Goal: Find specific page/section: Find specific page/section

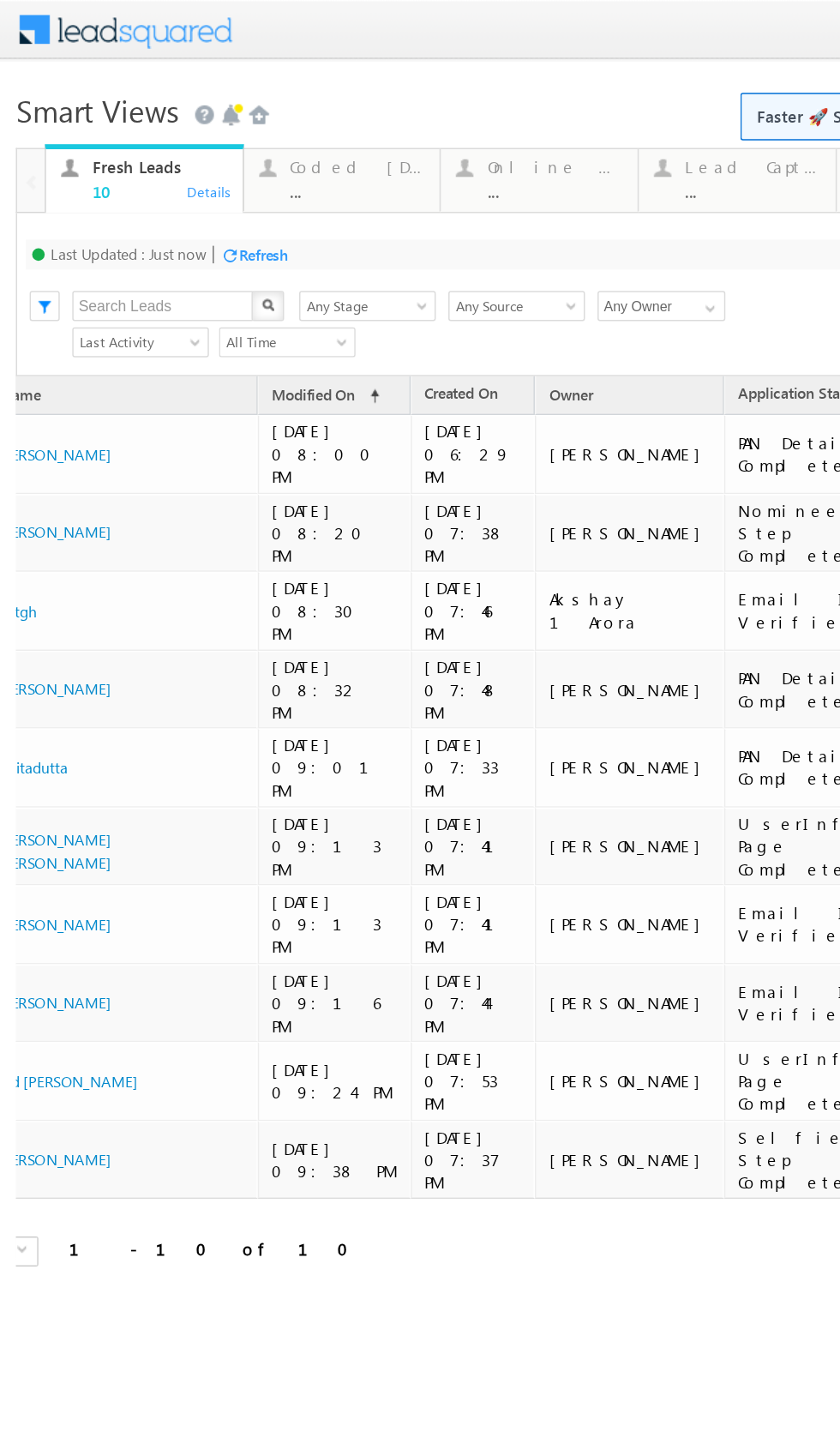
scroll to position [0, 67]
click at [213, 112] on div "Coded [DATE]" at bounding box center [242, 114] width 93 height 14
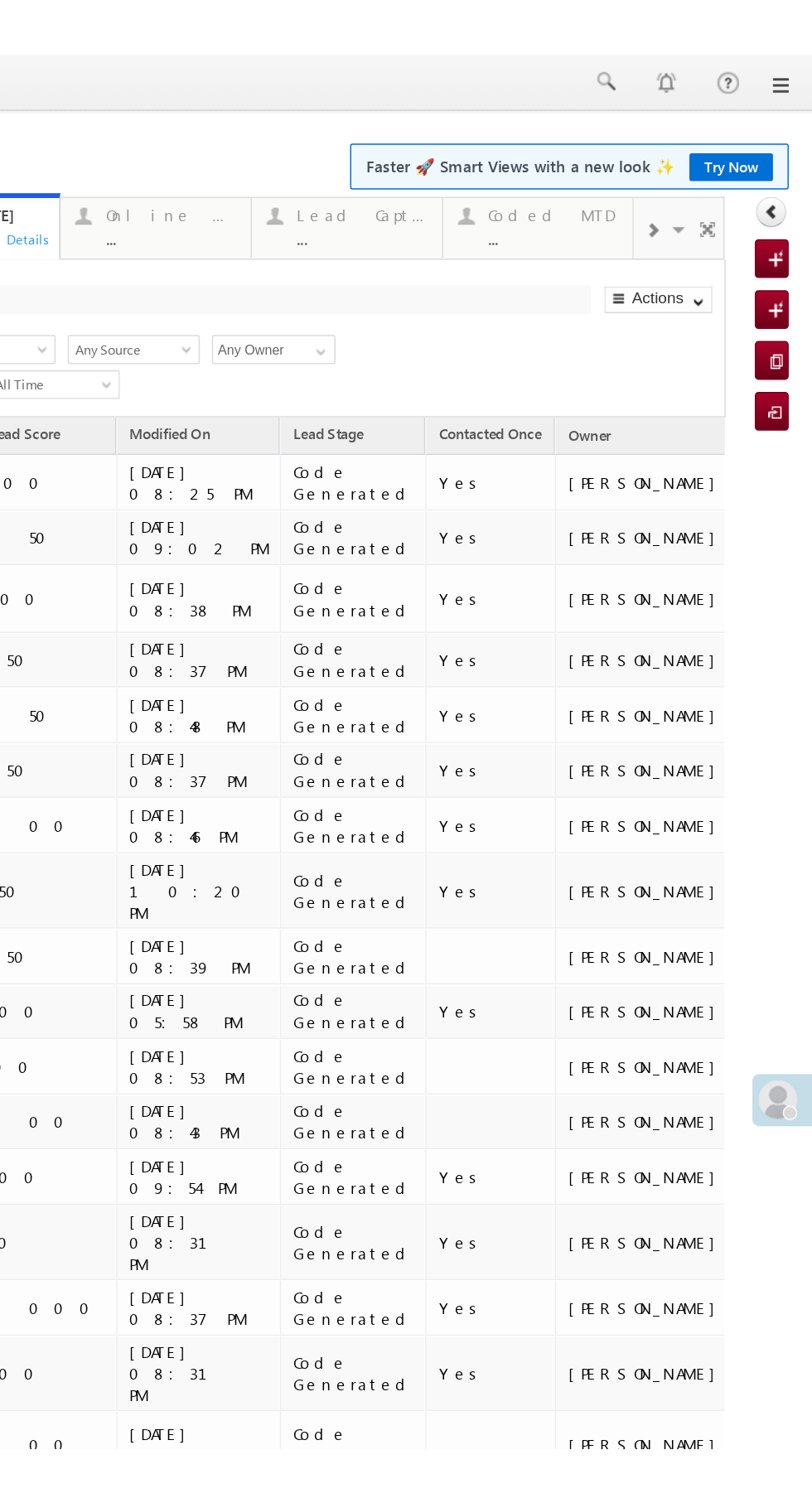
scroll to position [0, 0]
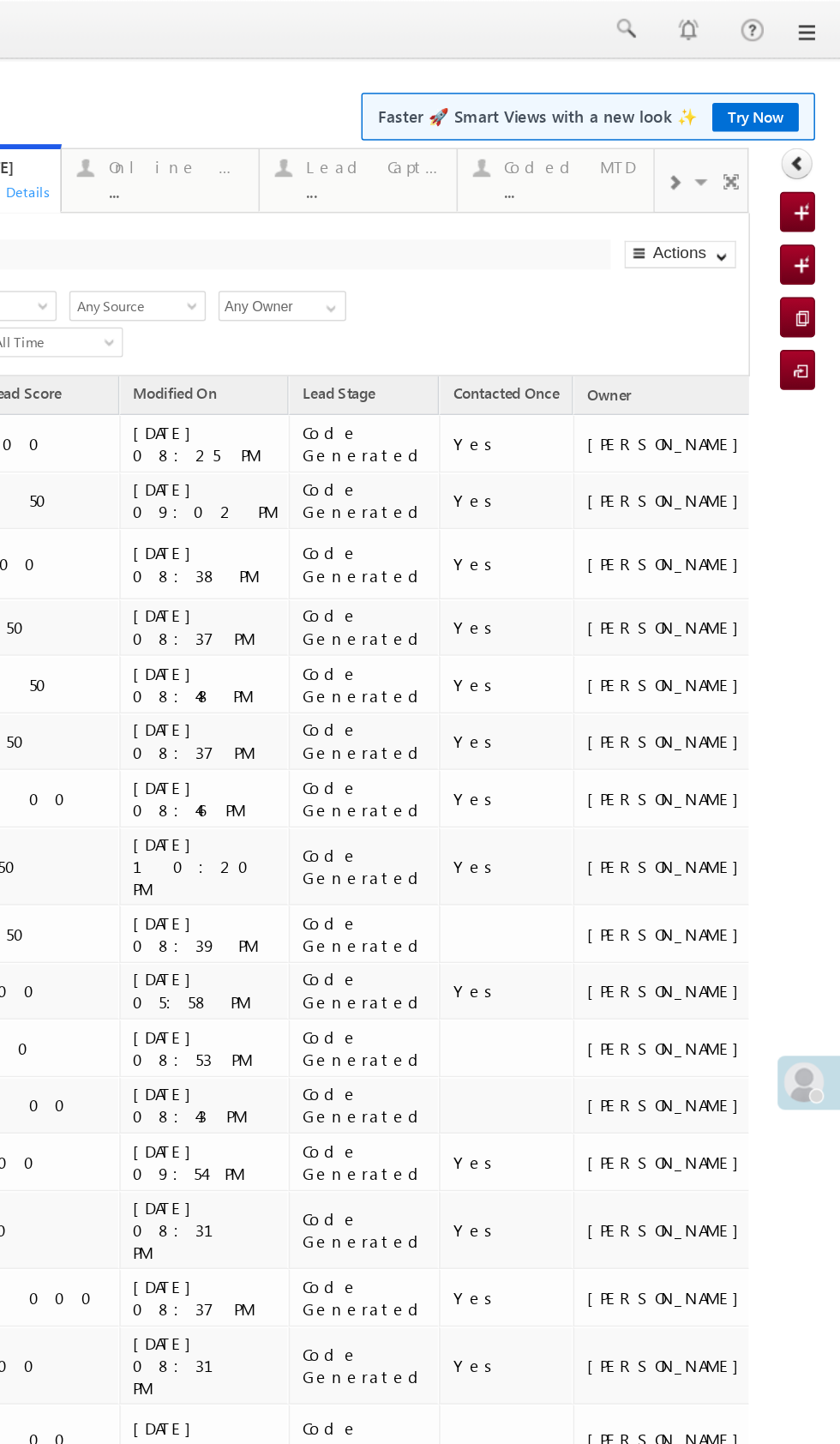
click at [83, 211] on input "Any Owner" at bounding box center [71, 209] width 87 height 20
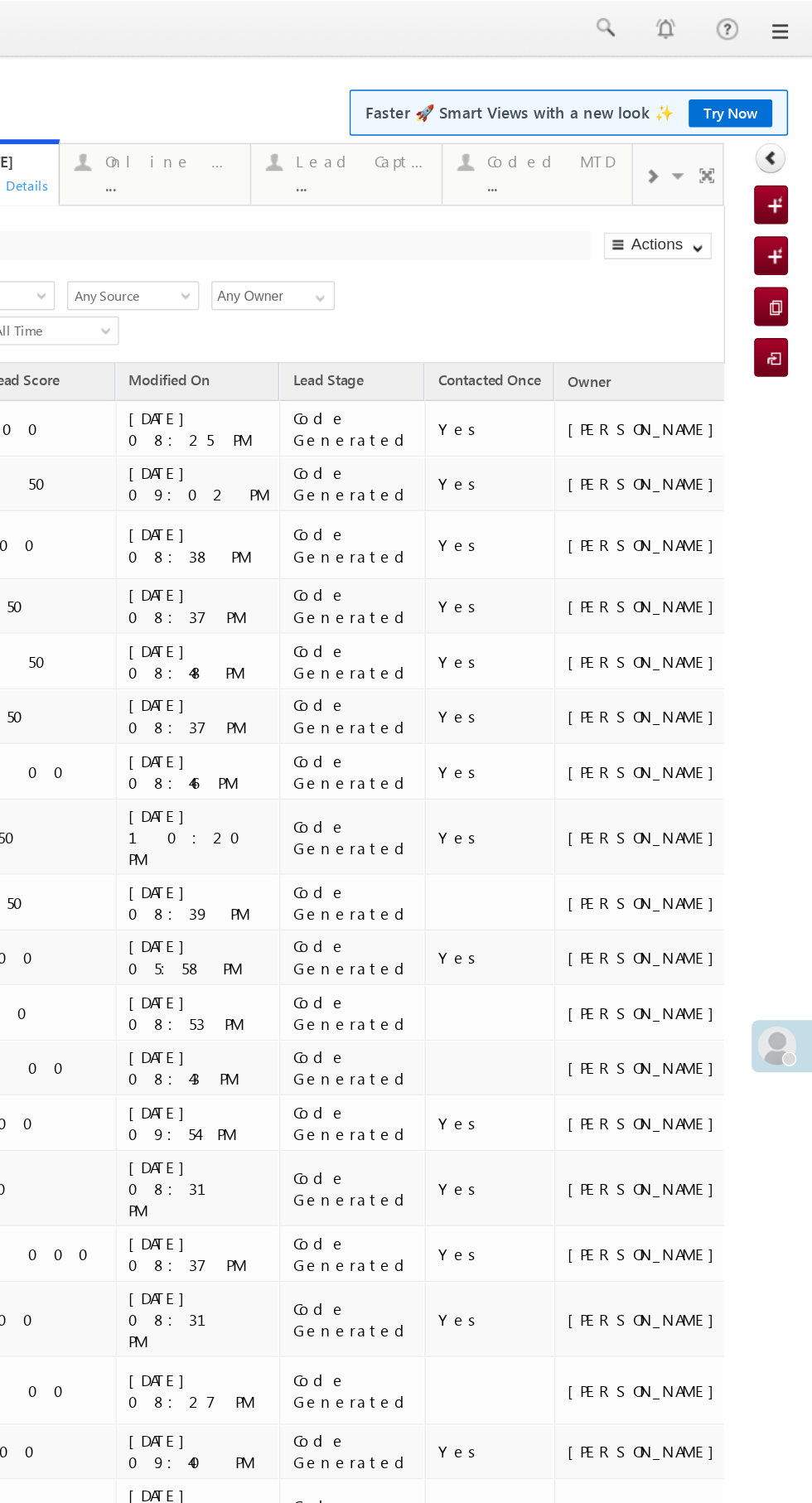
click at [87, 196] on input "Any Owner" at bounding box center [68, 202] width 84 height 20
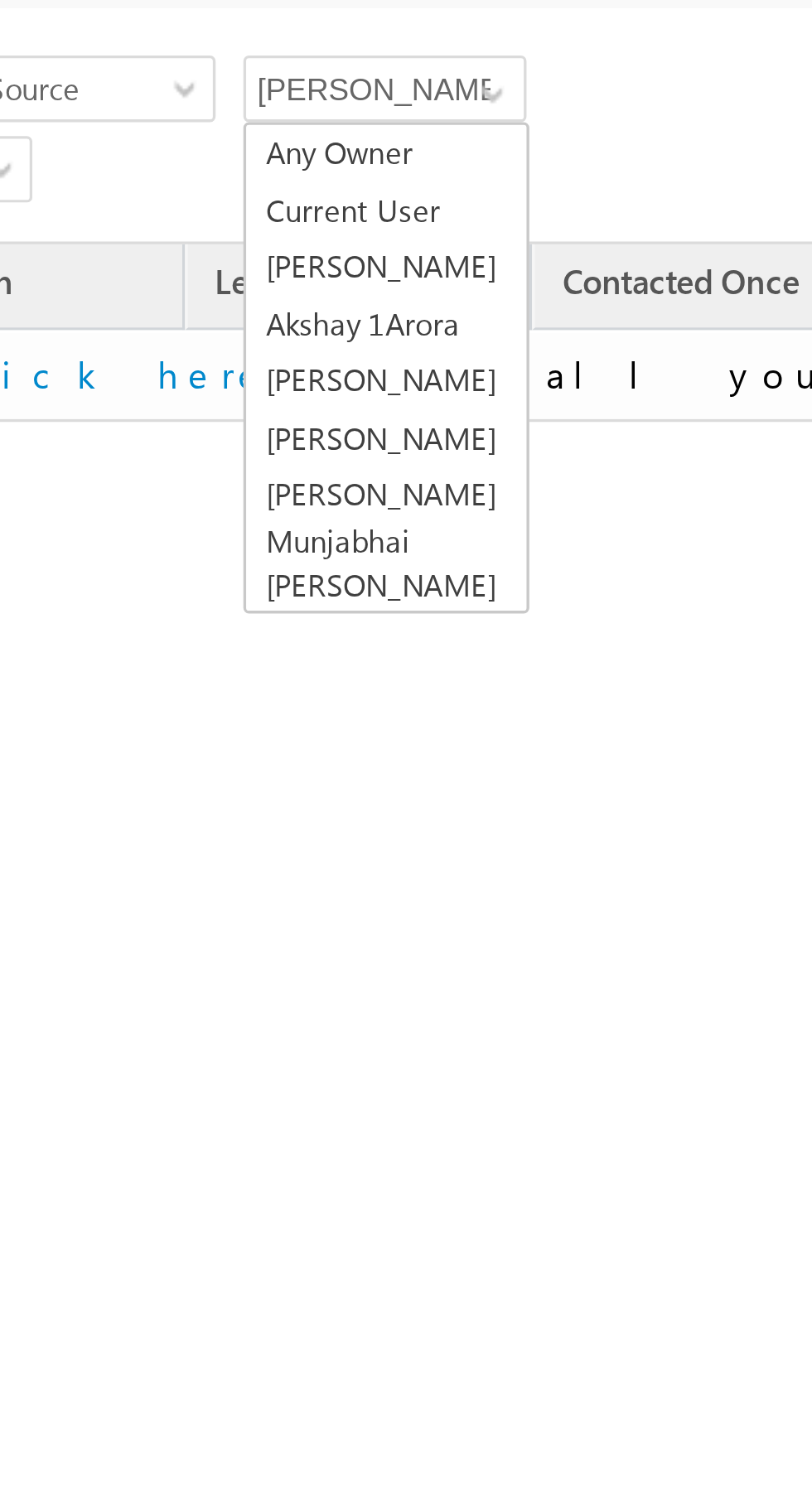
type input "[PERSON_NAME]"
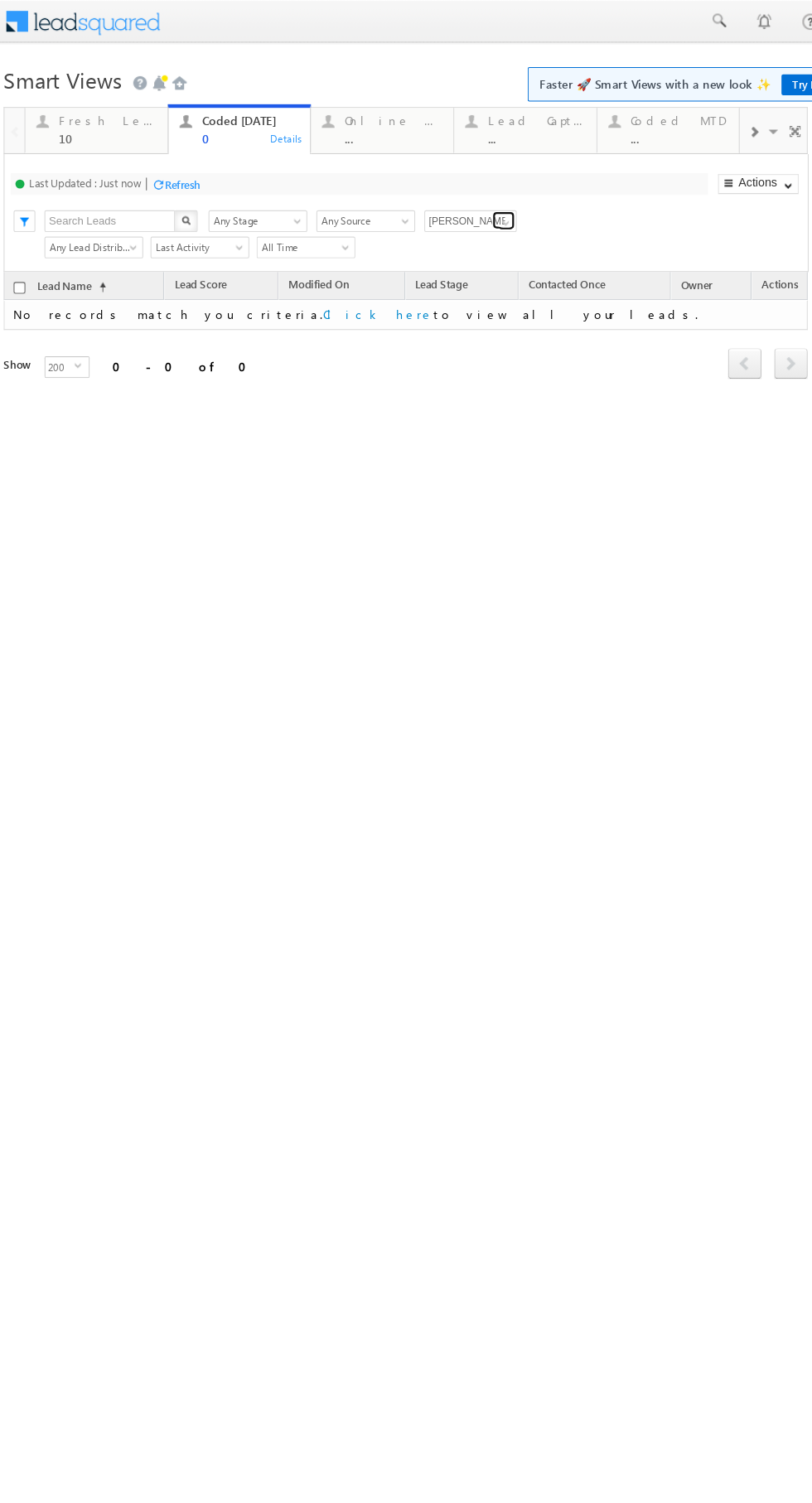
click at [463, 204] on span at bounding box center [461, 203] width 13 height 13
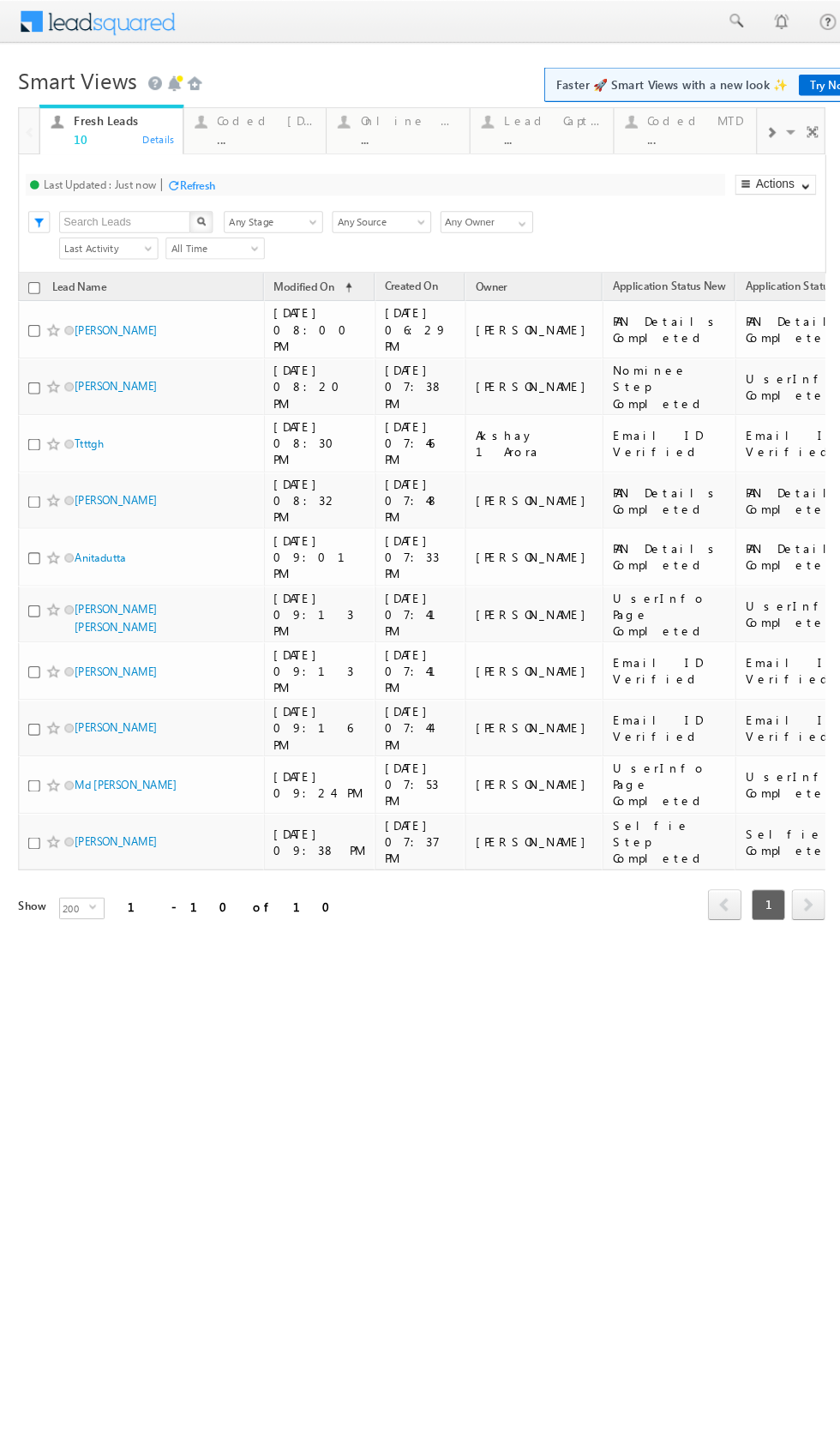
click at [244, 125] on div "..." at bounding box center [250, 131] width 93 height 13
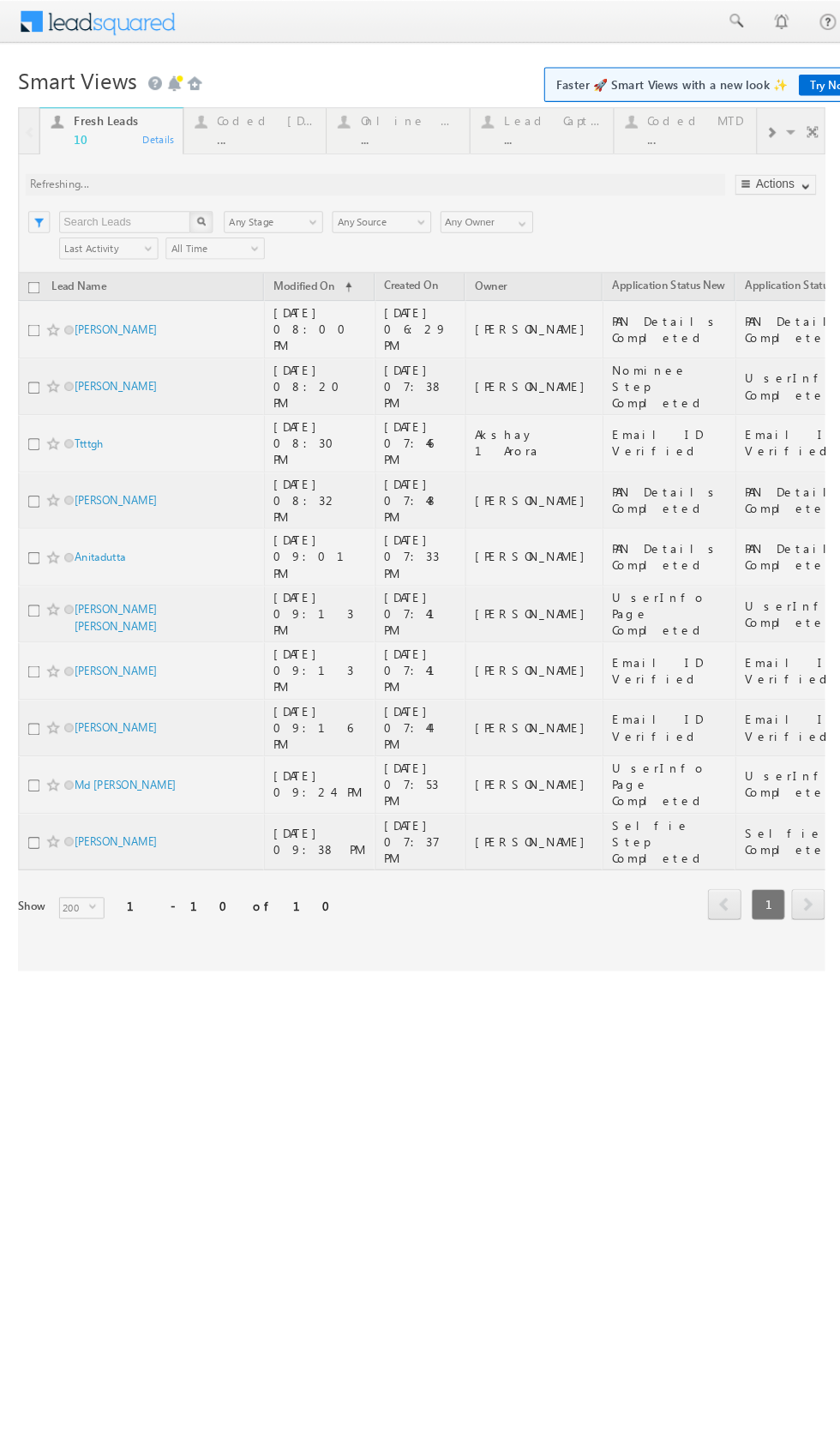
click at [228, 118] on div at bounding box center [397, 507] width 760 height 814
click at [232, 117] on div at bounding box center [397, 505] width 760 height 814
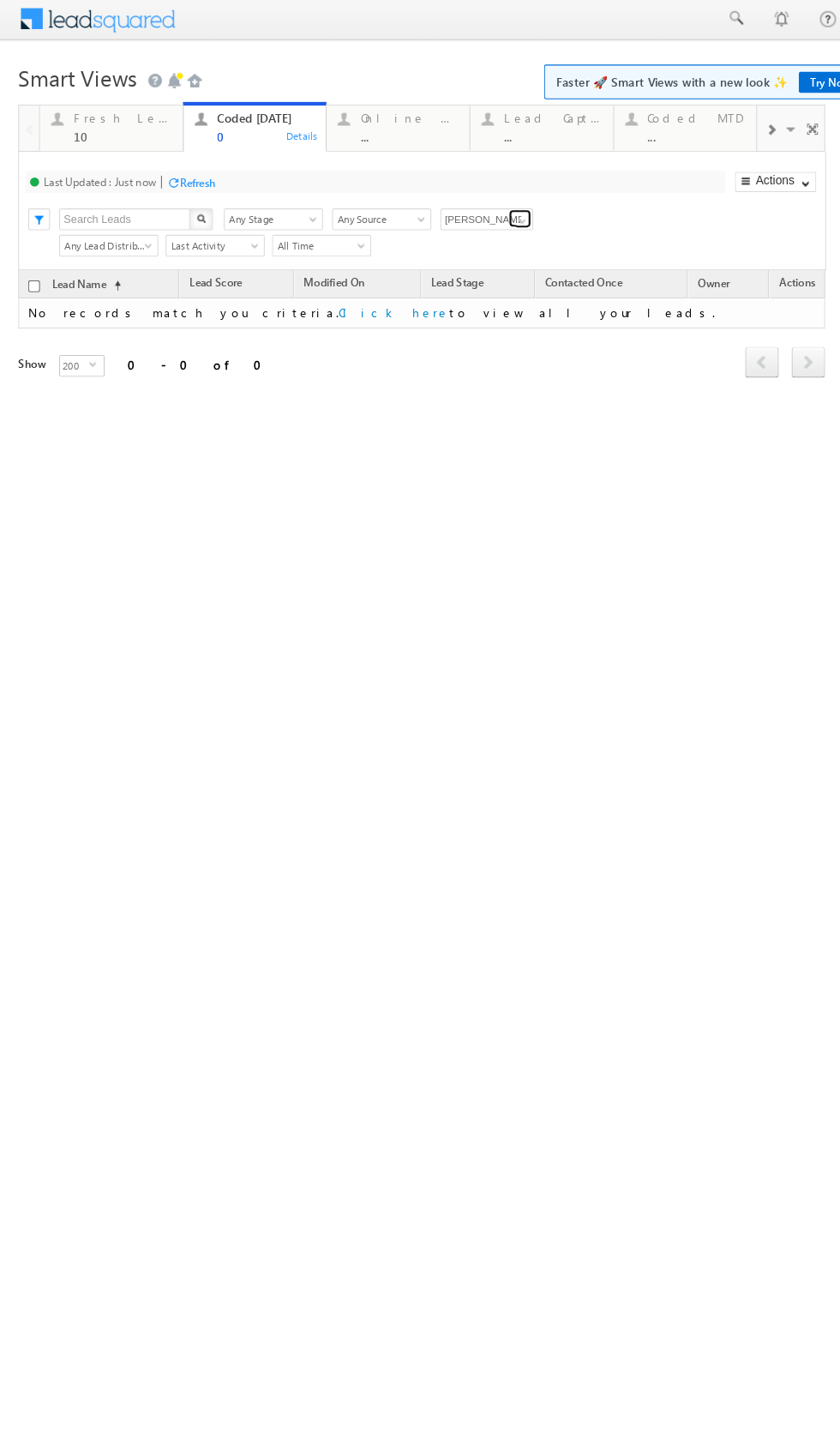
click at [498, 205] on span at bounding box center [492, 208] width 14 height 14
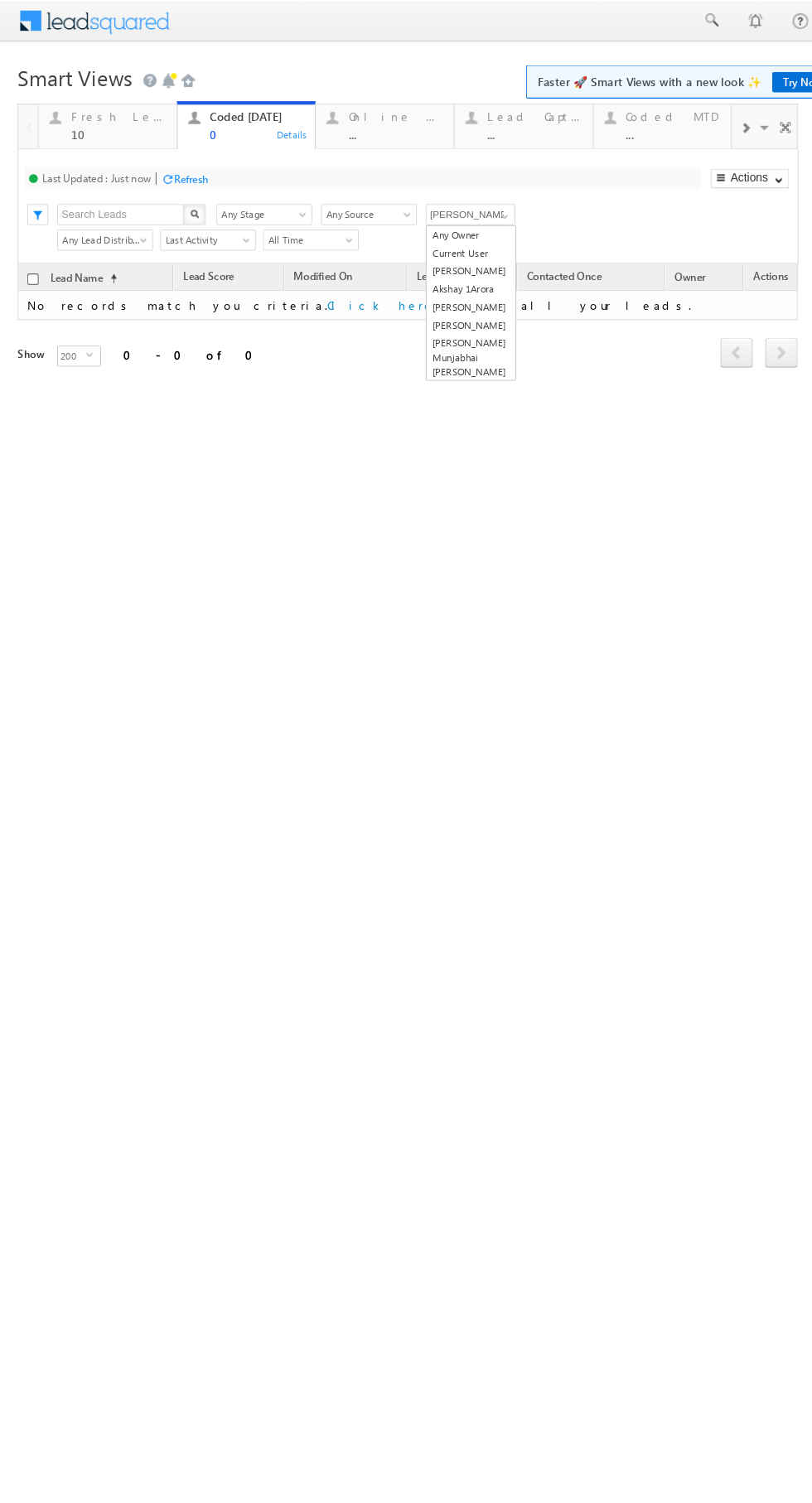
click at [465, 225] on link "Any Owner" at bounding box center [443, 222] width 83 height 18
type input "Any Owner"
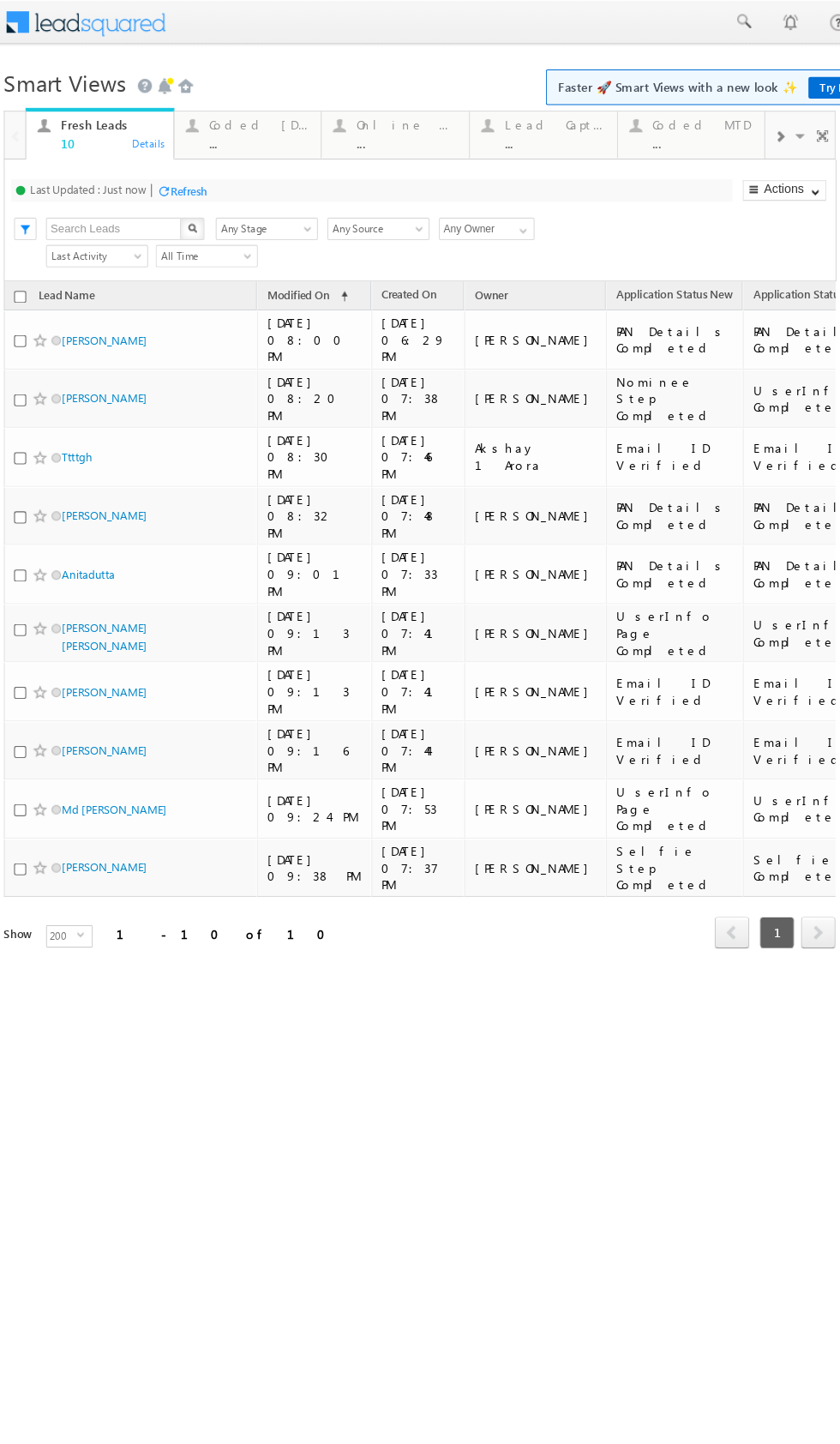
click at [238, 130] on div "..." at bounding box center [236, 131] width 93 height 13
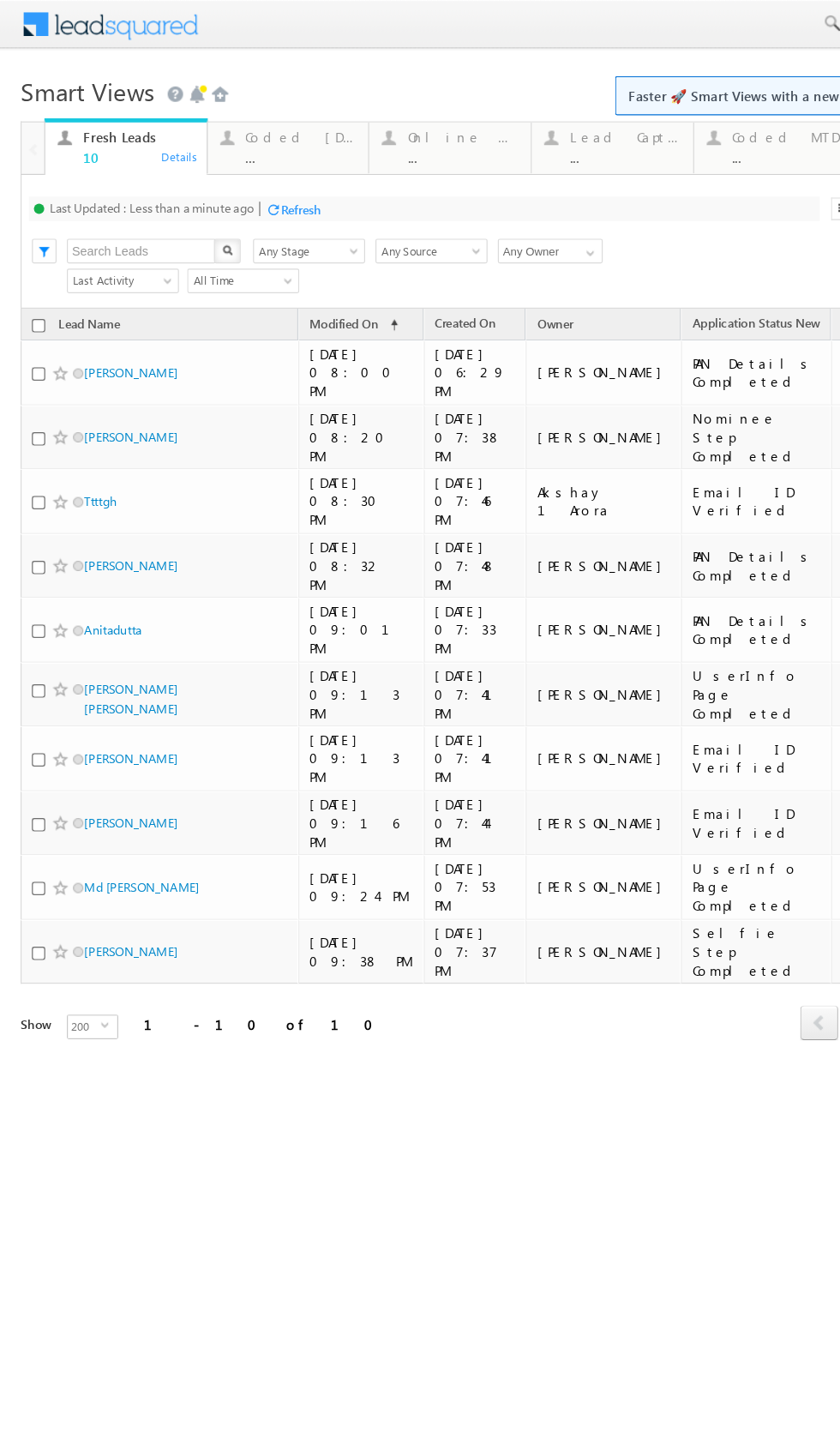
click at [270, 126] on div "..." at bounding box center [250, 131] width 93 height 13
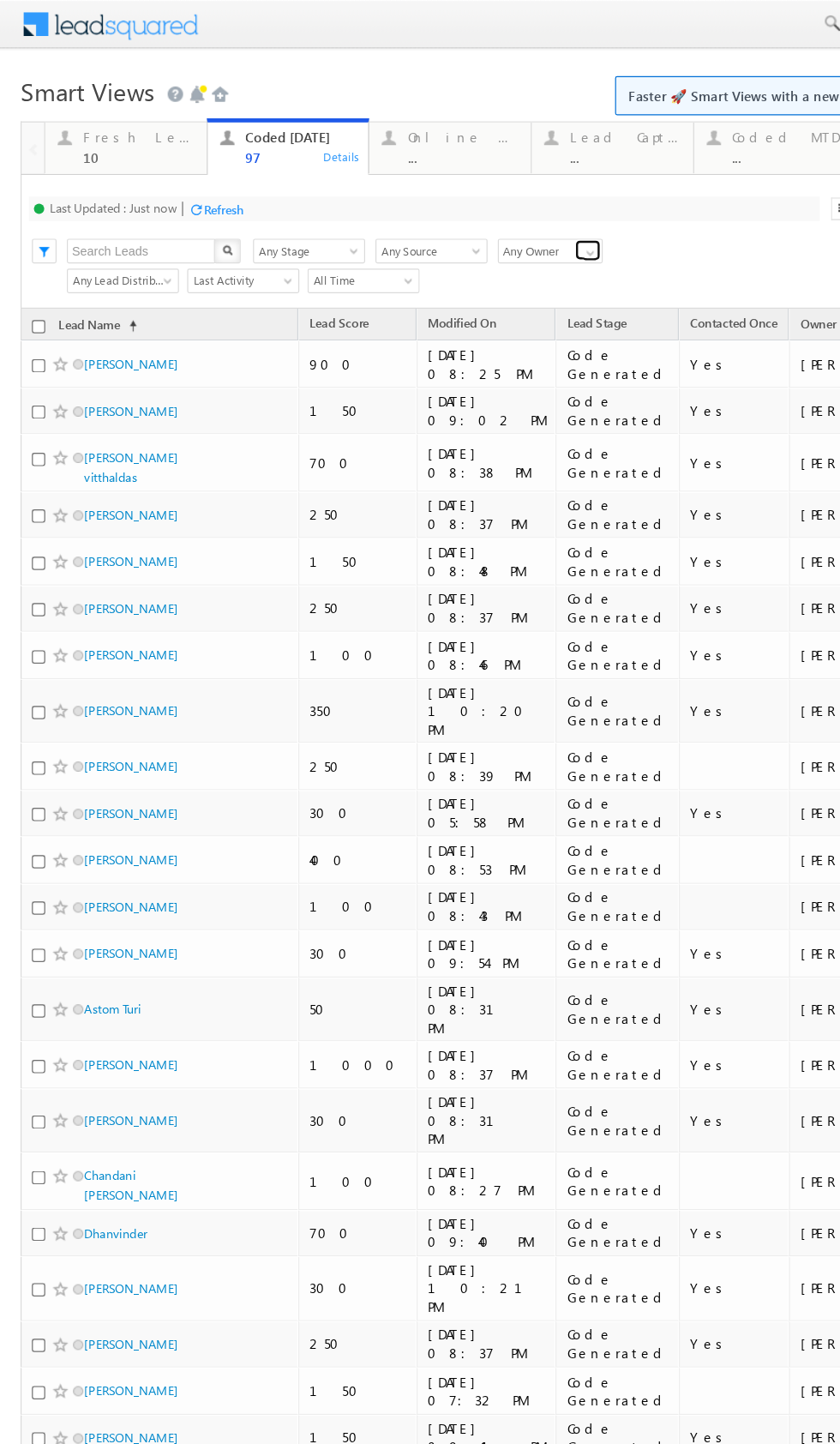
click at [492, 211] on span at bounding box center [492, 210] width 14 height 14
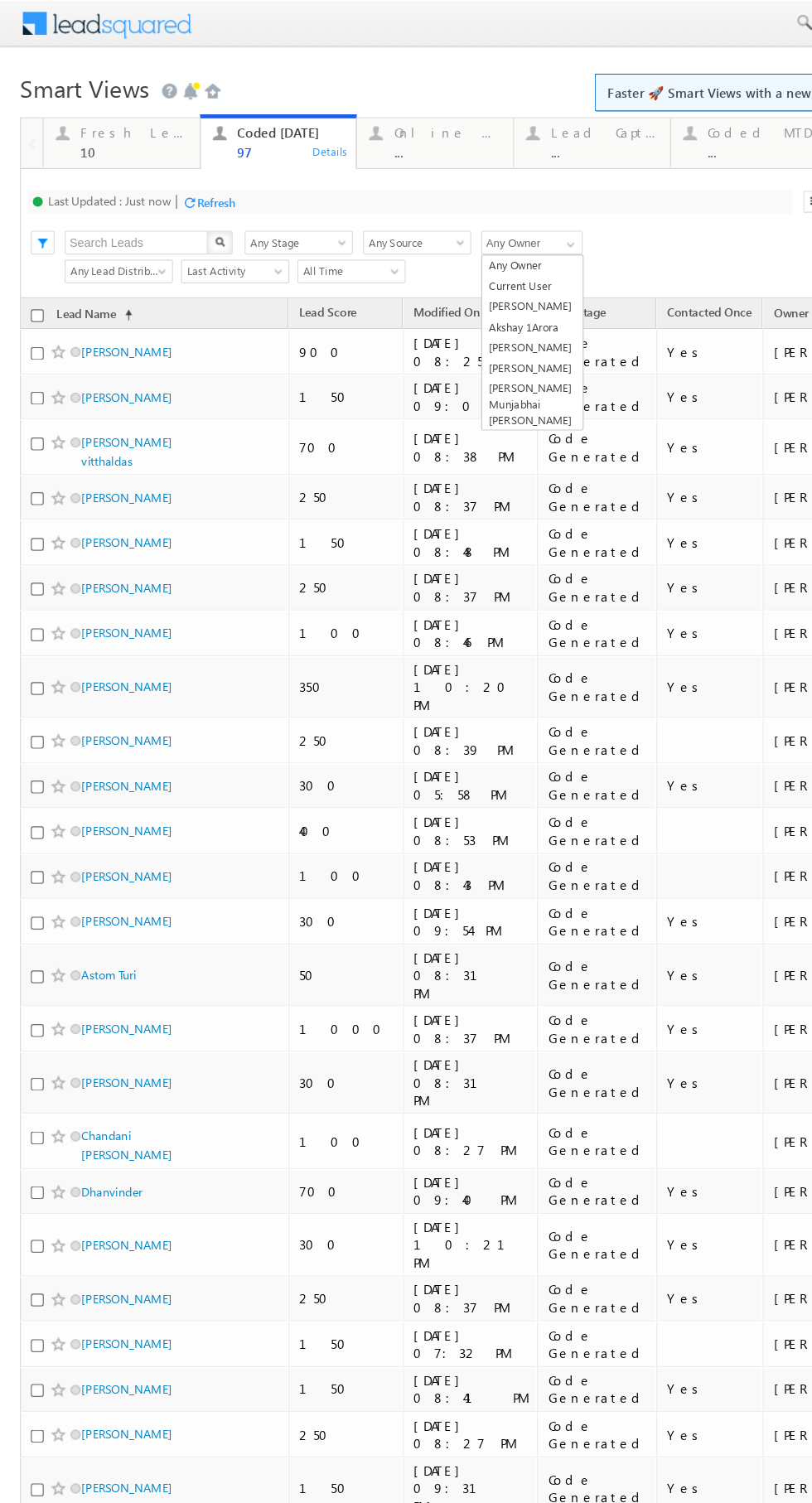
click at [460, 331] on link "[PERSON_NAME] Munjabhai [PERSON_NAME]" at bounding box center [443, 337] width 83 height 44
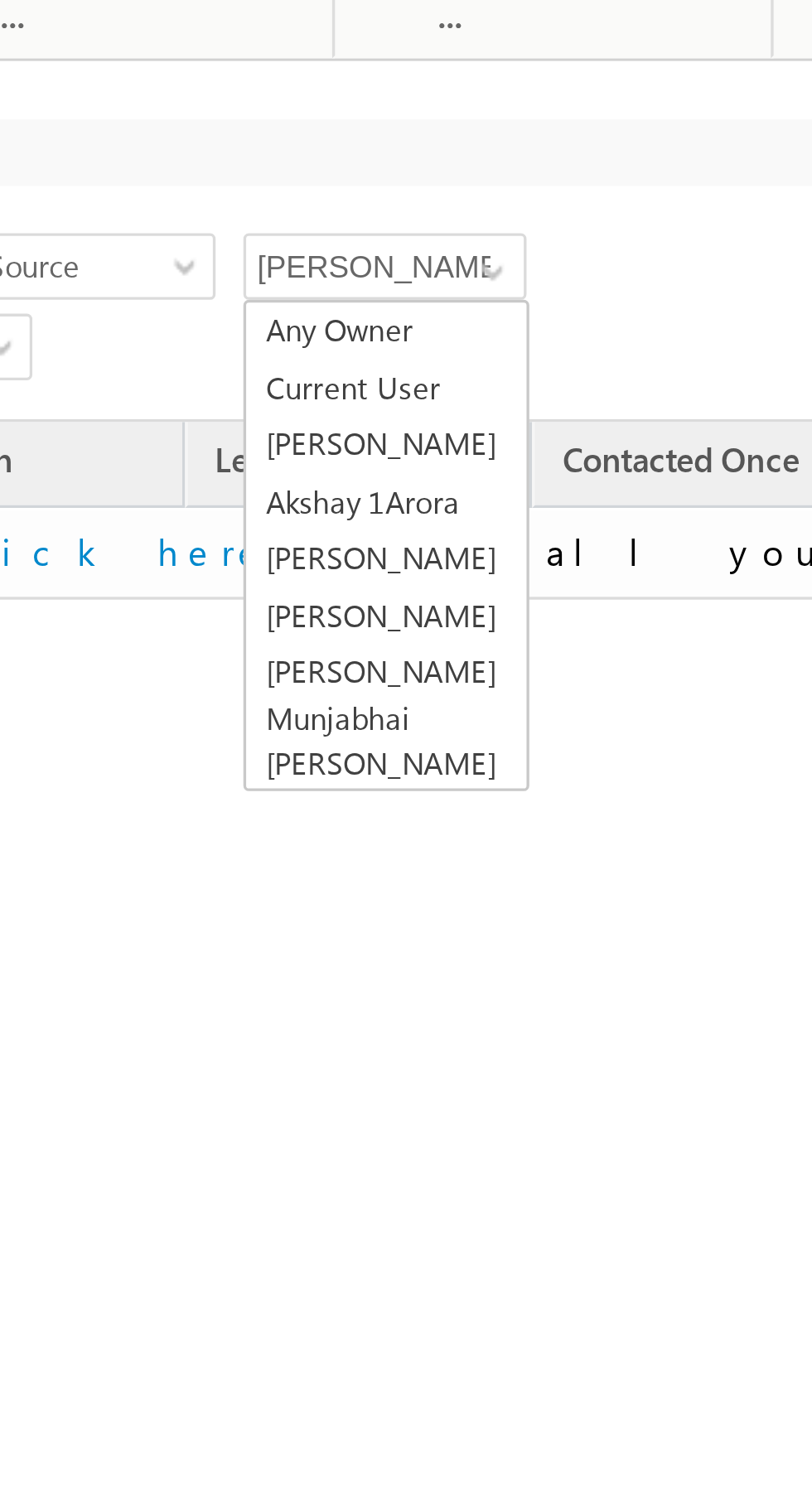
scroll to position [7, 0]
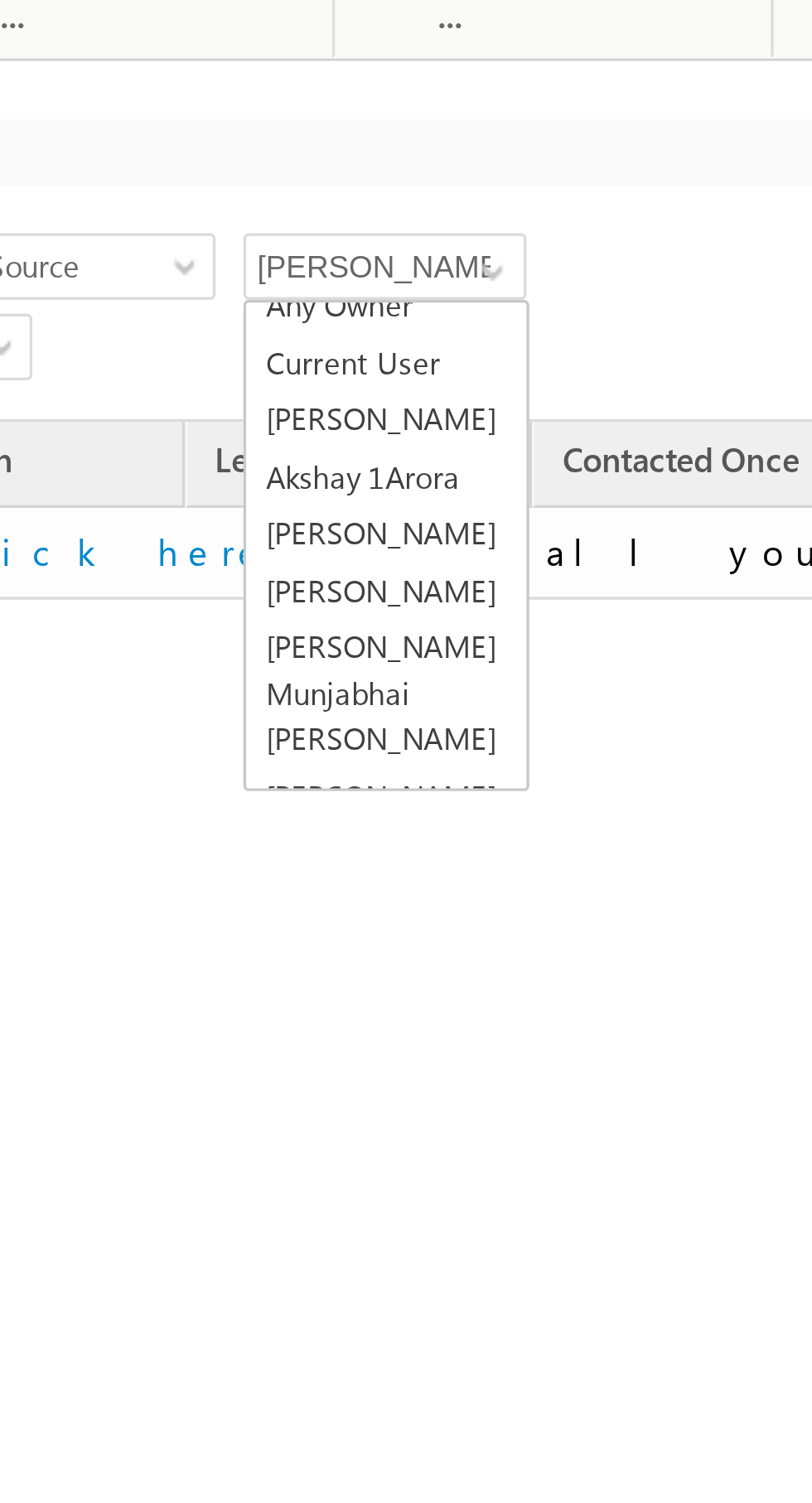
type input "Any Owner"
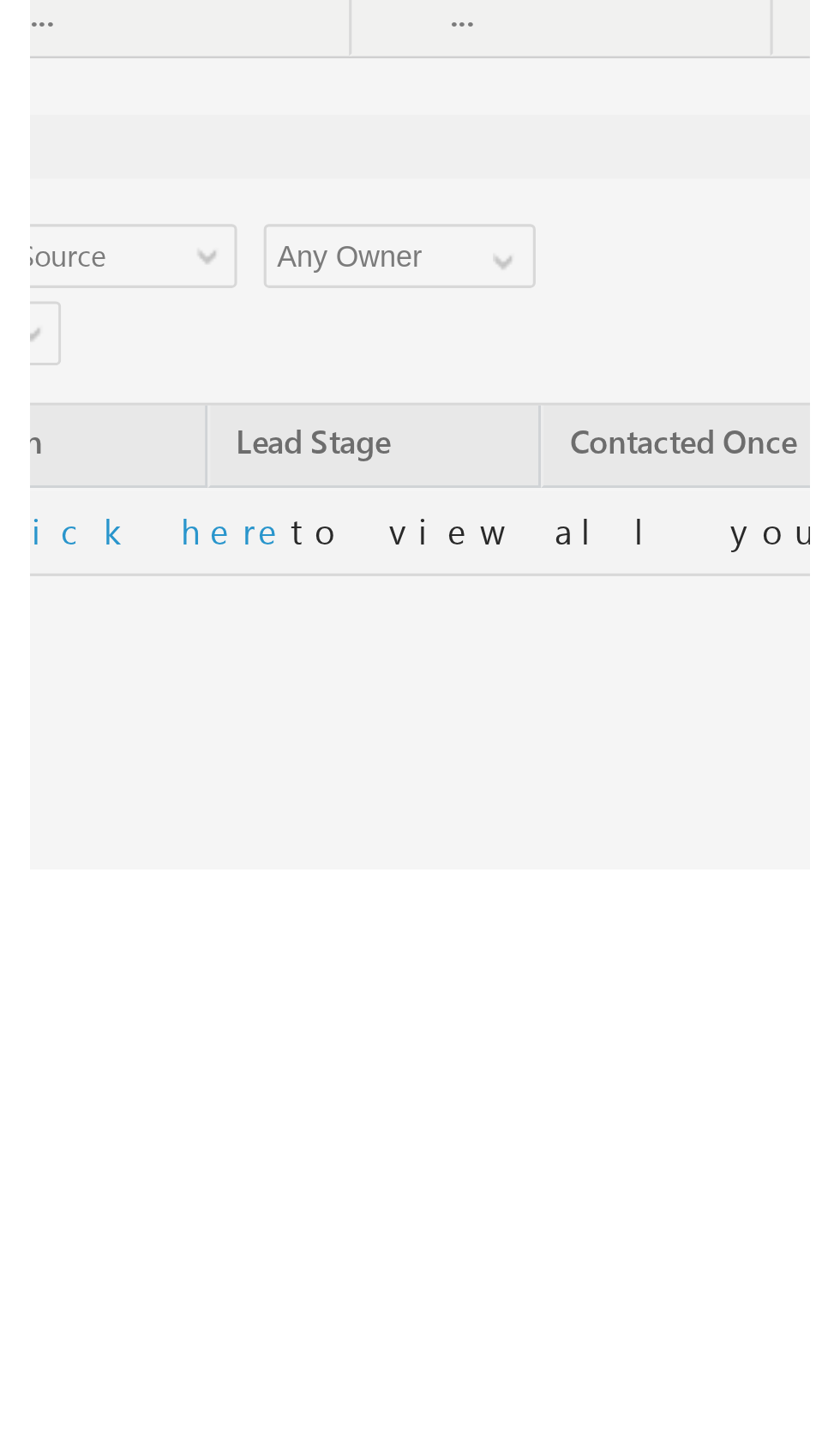
scroll to position [0, 0]
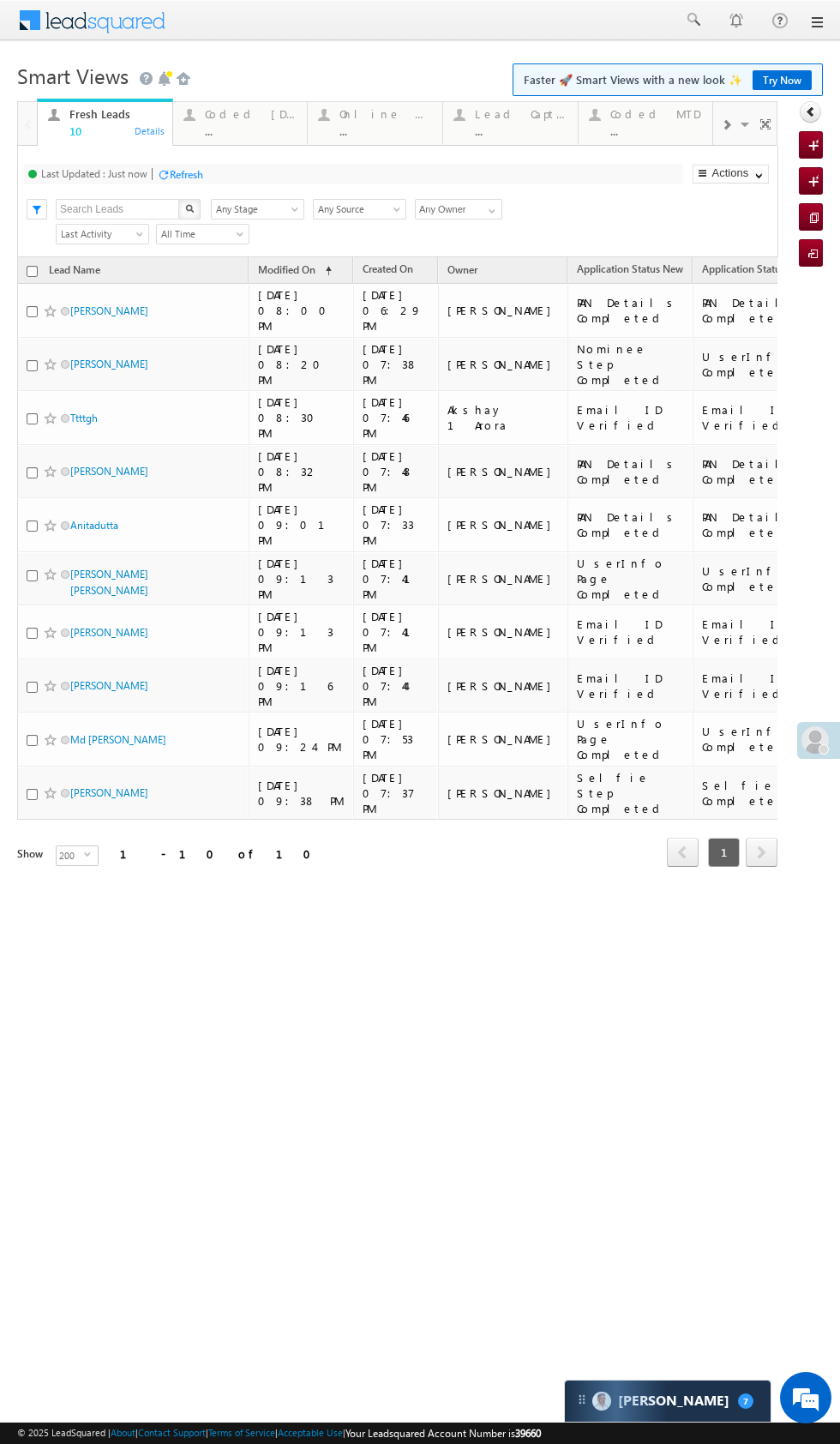
click at [651, 130] on div "..." at bounding box center [656, 131] width 93 height 13
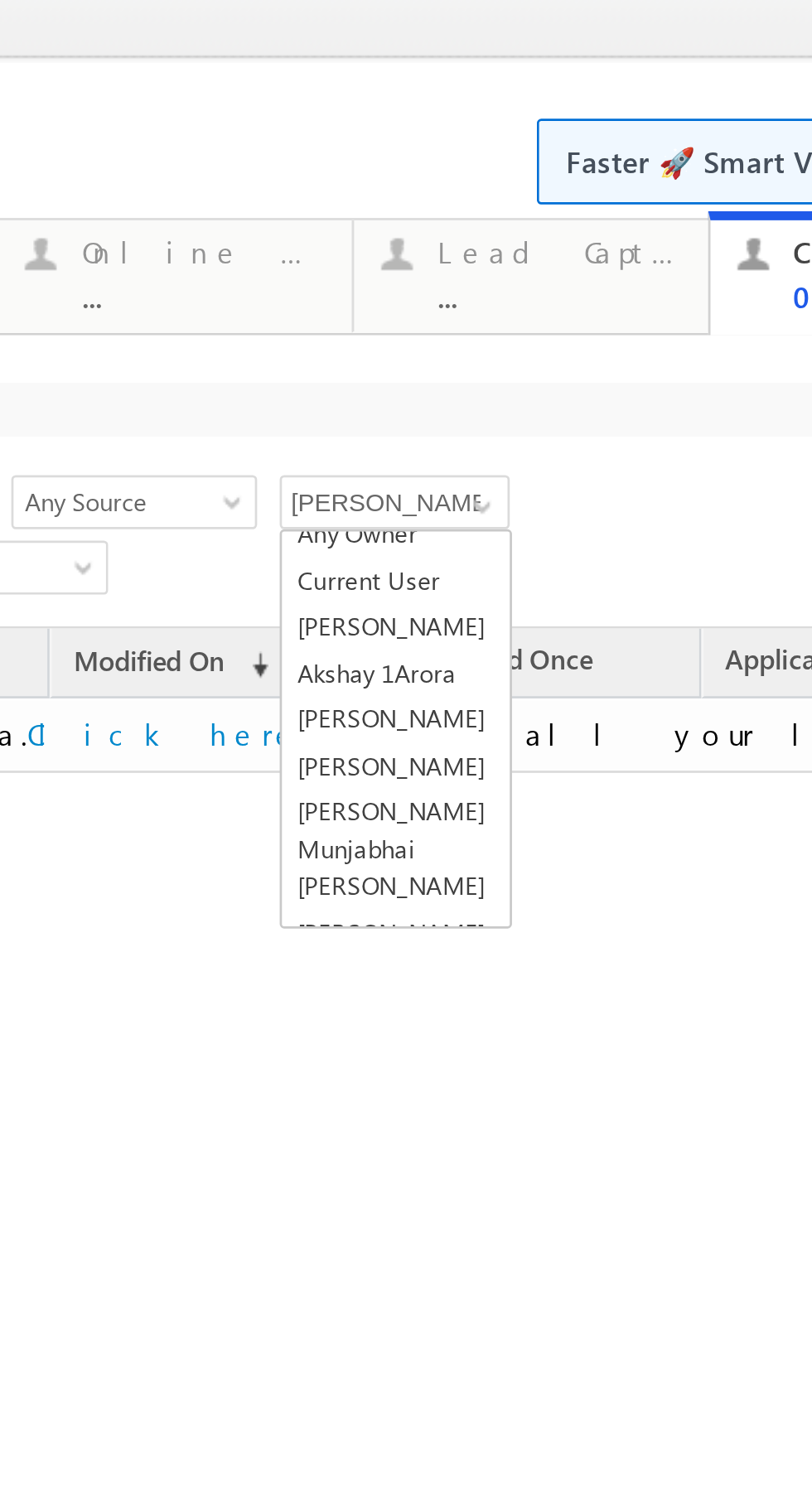
type input "Any Owner"
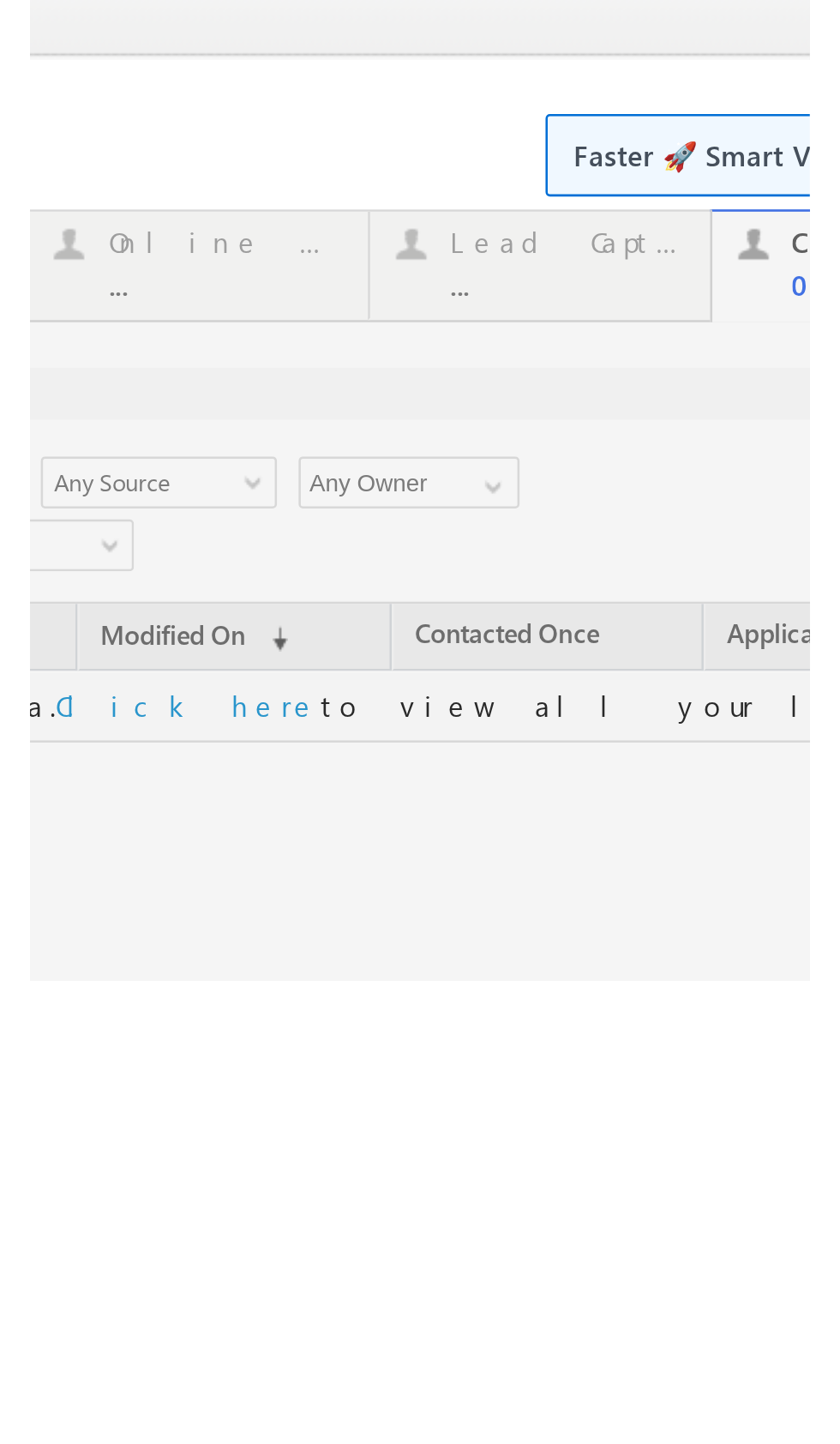
scroll to position [0, 0]
